Goal: Information Seeking & Learning: Find specific fact

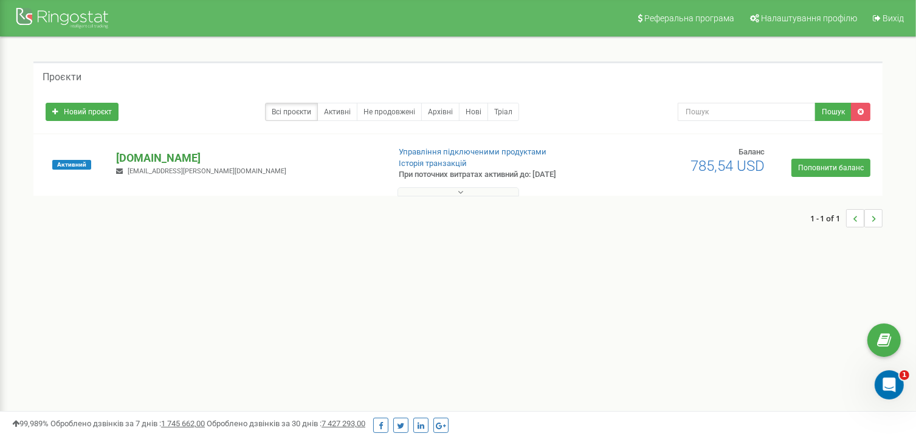
click at [140, 159] on p "[DOMAIN_NAME]" at bounding box center [247, 158] width 263 height 16
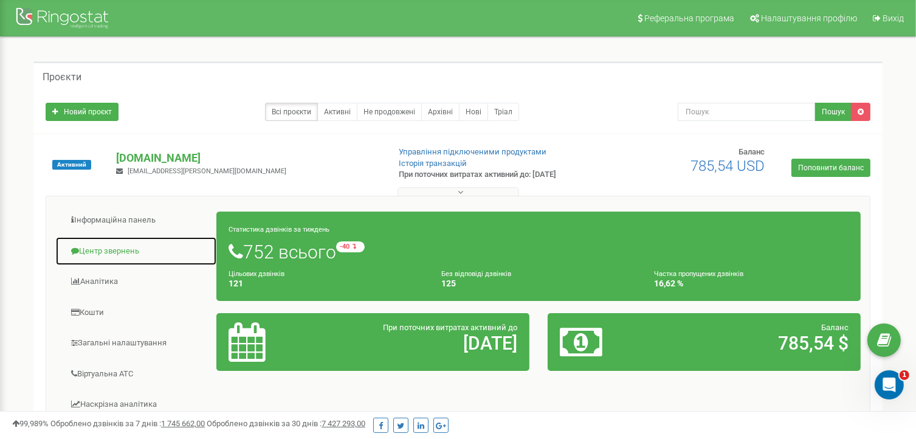
click at [119, 247] on link "Центр звернень" at bounding box center [136, 251] width 162 height 30
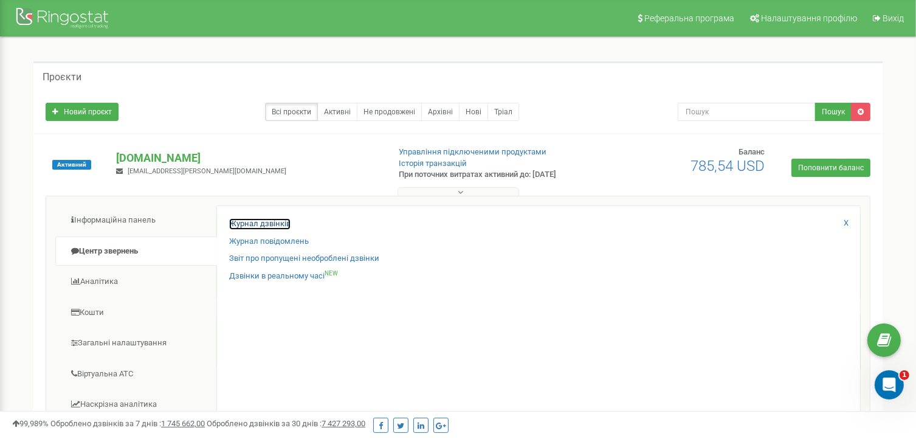
click at [243, 222] on link "Журнал дзвінків" at bounding box center [259, 224] width 61 height 12
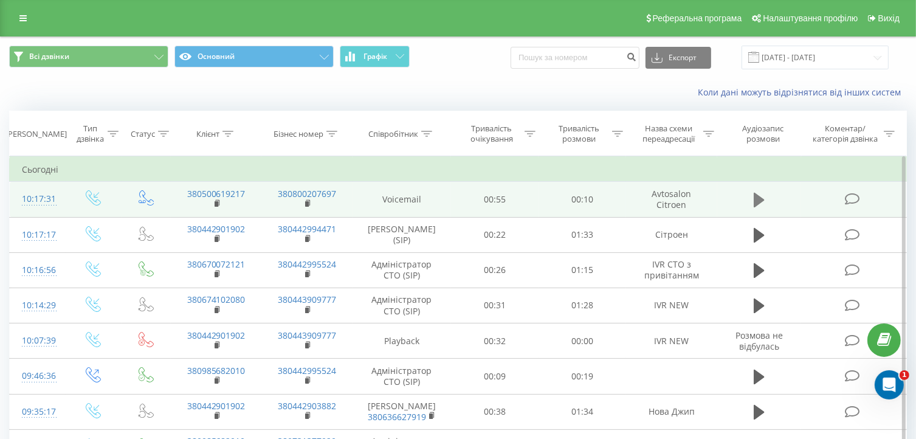
click at [757, 196] on icon at bounding box center [759, 200] width 11 height 15
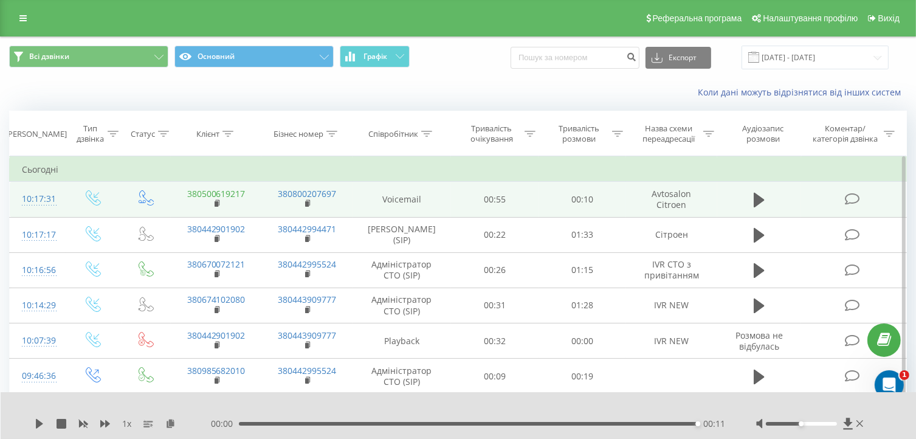
drag, startPoint x: 227, startPoint y: 193, endPoint x: 233, endPoint y: 166, distance: 28.2
click at [233, 166] on td "Сьогодні" at bounding box center [458, 169] width 897 height 24
drag, startPoint x: 257, startPoint y: 193, endPoint x: 188, endPoint y: 191, distance: 68.7
click at [188, 191] on td "380500619217" at bounding box center [216, 199] width 91 height 35
copy link "380500619217"
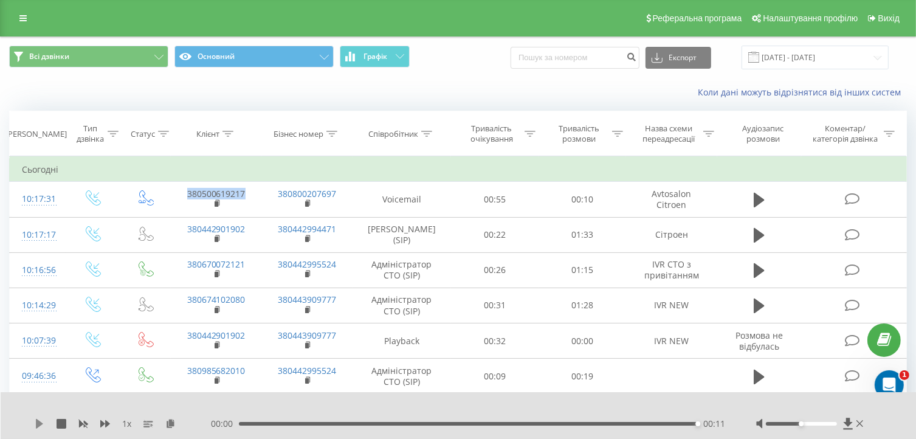
click at [35, 420] on icon at bounding box center [40, 424] width 10 height 10
click at [58, 424] on icon at bounding box center [62, 424] width 10 height 10
click at [38, 421] on icon at bounding box center [39, 424] width 7 height 10
